Goal: Task Accomplishment & Management: Complete application form

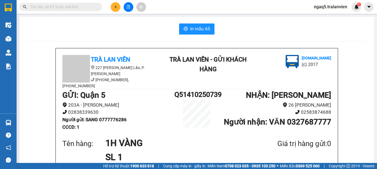
click at [114, 7] on icon "plus" at bounding box center [116, 7] width 4 height 4
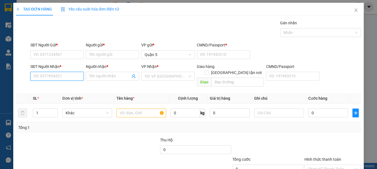
click at [71, 77] on input "SĐT Người Nhận *" at bounding box center [56, 76] width 53 height 9
click at [67, 86] on div "0989523734 - PANDA AUTO" at bounding box center [57, 87] width 48 height 6
type input "0989523734"
type input "PANDA AUTO"
type input "0989523734"
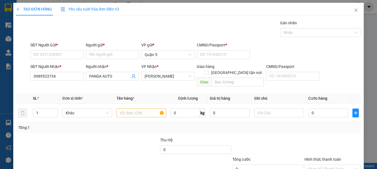
click at [68, 59] on div "SĐT Người Gửi * VD: 0371234567" at bounding box center [56, 51] width 53 height 19
click at [69, 55] on input "SĐT Người Gửi *" at bounding box center [56, 54] width 53 height 9
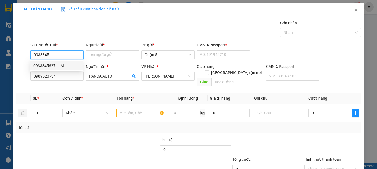
click at [68, 65] on div "0933345627 - LÀI" at bounding box center [56, 66] width 46 height 6
type input "0933345627"
type input "LÀI"
type input "089183018384"
type input "0933345627"
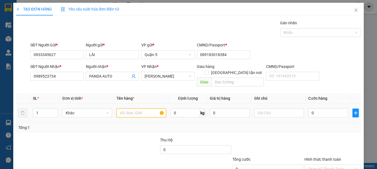
click at [139, 108] on input "text" at bounding box center [141, 112] width 50 height 9
type input "1 BÓ VÀNG DÀI"
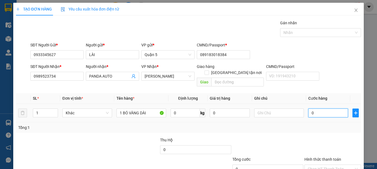
click at [325, 109] on input "0" at bounding box center [328, 112] width 40 height 9
type input "5"
type input "50"
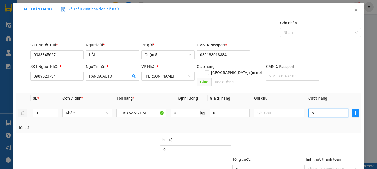
type input "50"
type input "5"
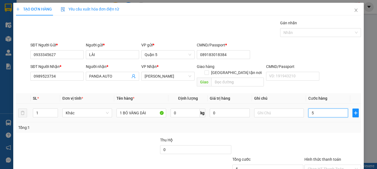
type input "0"
click at [314, 104] on td "0" at bounding box center [328, 113] width 44 height 18
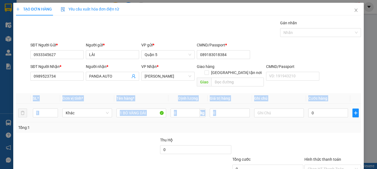
click at [314, 104] on td "0" at bounding box center [328, 113] width 44 height 18
click at [339, 108] on input "0" at bounding box center [328, 112] width 40 height 9
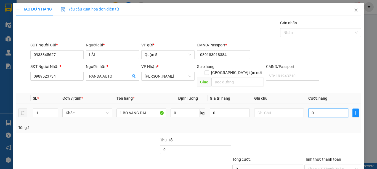
type input "4"
type input "40"
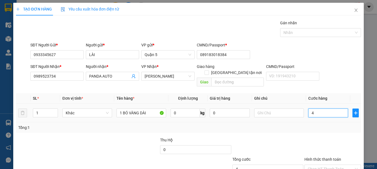
type input "40"
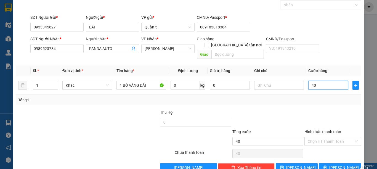
scroll to position [35, 0]
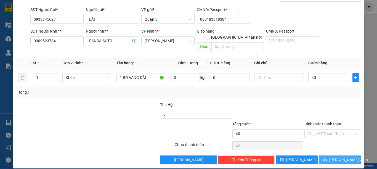
click at [332, 157] on span "[PERSON_NAME] và In" at bounding box center [348, 160] width 39 height 6
type input "40.000"
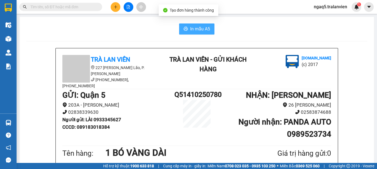
click at [190, 28] on span "In mẫu A5" at bounding box center [200, 28] width 20 height 7
drag, startPoint x: 189, startPoint y: 28, endPoint x: 116, endPoint y: 6, distance: 76.0
click at [116, 6] on icon "plus" at bounding box center [116, 7] width 4 height 4
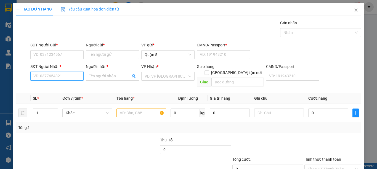
click at [63, 77] on input "SĐT Người Nhận *" at bounding box center [56, 76] width 53 height 9
click at [131, 108] on input "text" at bounding box center [141, 112] width 50 height 9
type input "1"
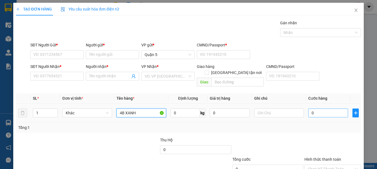
type input "4B XANH"
click at [324, 108] on input "0" at bounding box center [328, 112] width 40 height 9
type input "3"
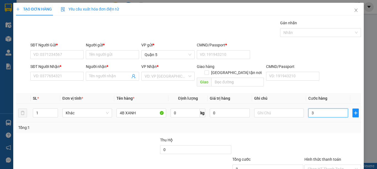
type input "32"
type input "320"
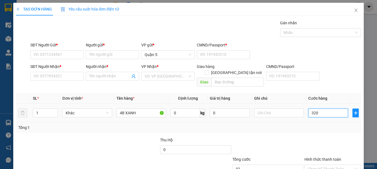
type input "320"
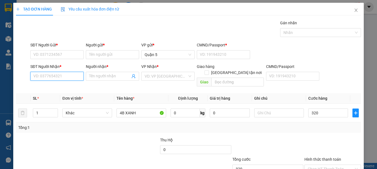
click at [62, 76] on input "SĐT Người Nhận *" at bounding box center [56, 76] width 53 height 9
type input "320.000"
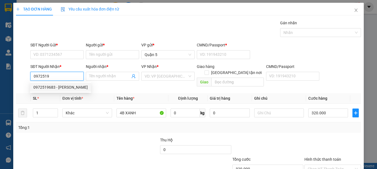
click at [54, 88] on div "0972519683 - [PERSON_NAME]" at bounding box center [60, 87] width 54 height 6
type input "0972519683"
type input "Hồng"
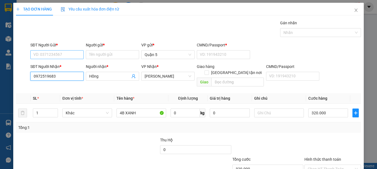
type input "0972519683"
click at [70, 52] on input "SĐT Người Gửi *" at bounding box center [56, 54] width 53 height 9
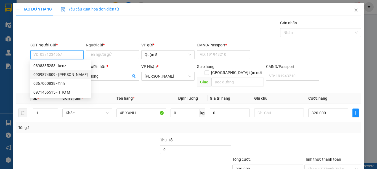
click at [47, 72] on div "0909874809 - [PERSON_NAME]" at bounding box center [60, 74] width 54 height 6
type input "0909874809"
type input "[PERSON_NAME]"
type input "038081014684"
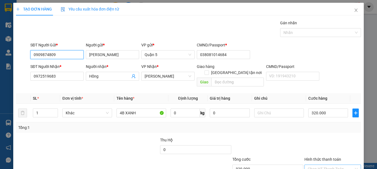
scroll to position [28, 0]
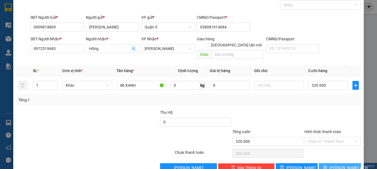
click at [331, 164] on span "[PERSON_NAME] và In" at bounding box center [348, 167] width 39 height 6
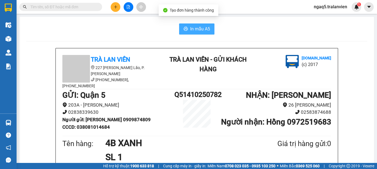
click at [201, 29] on span "In mẫu A5" at bounding box center [200, 28] width 20 height 7
